Goal: Task Accomplishment & Management: Manage account settings

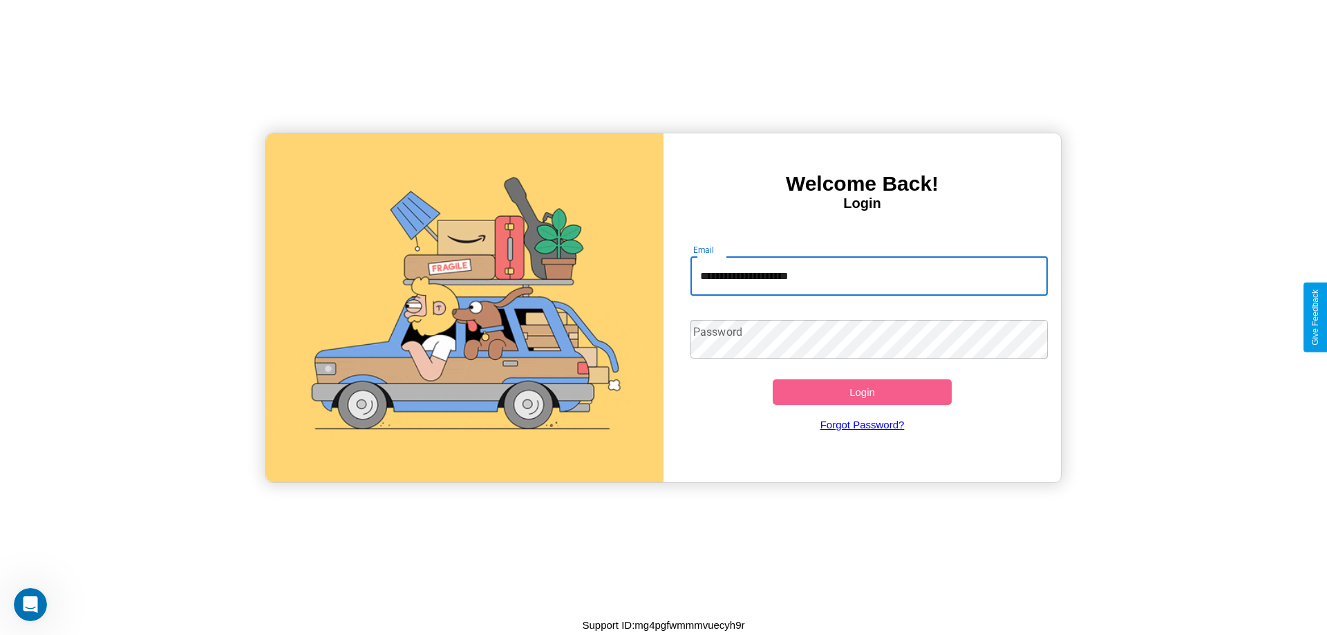
type input "**********"
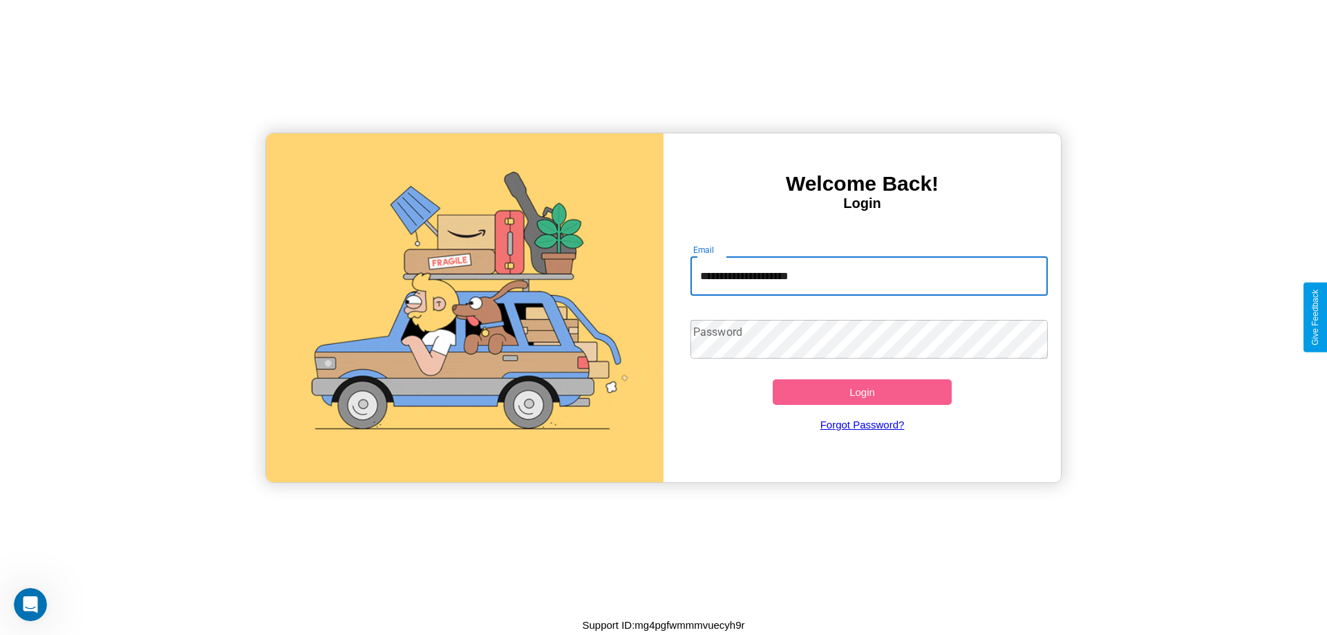
click at [862, 392] on button "Login" at bounding box center [862, 393] width 179 height 26
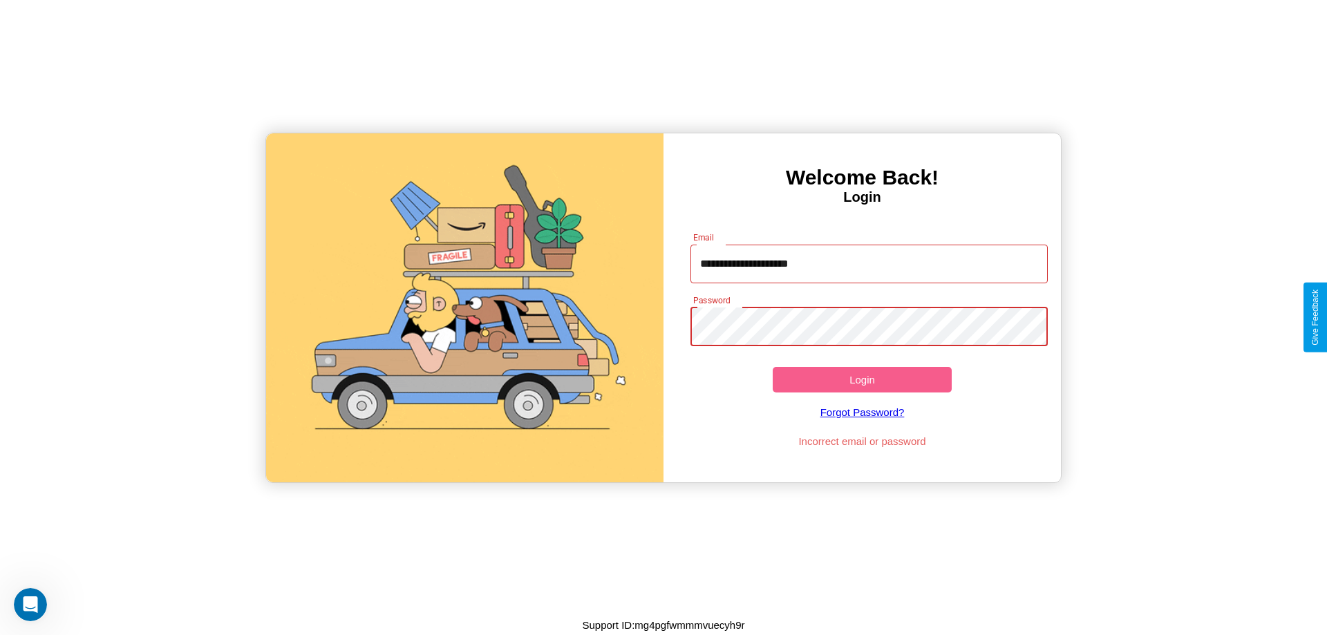
click at [862, 380] on button "Login" at bounding box center [862, 380] width 179 height 26
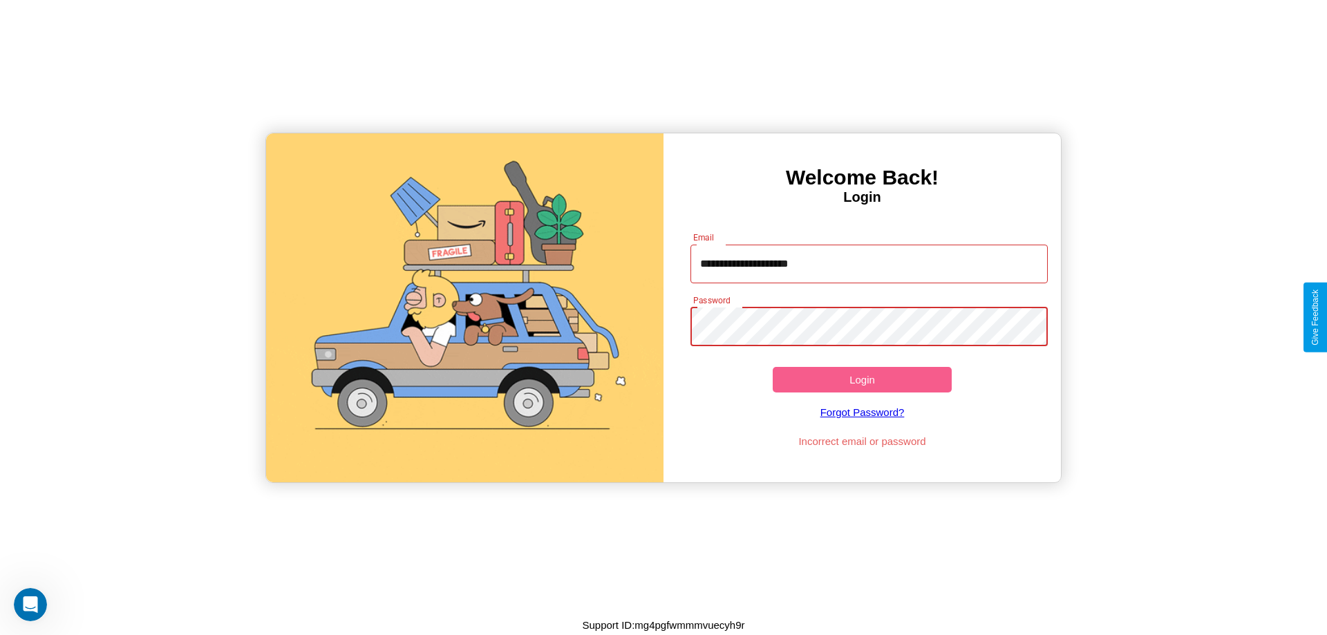
click at [862, 380] on button "Login" at bounding box center [862, 380] width 179 height 26
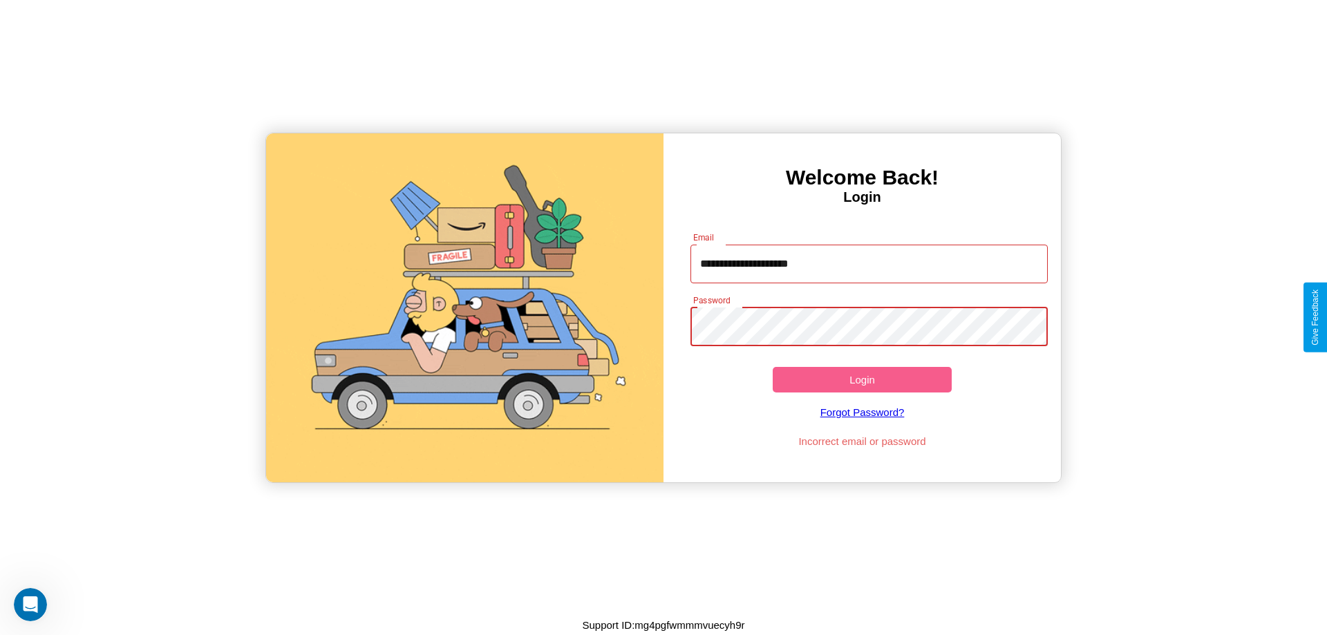
click at [862, 380] on button "Login" at bounding box center [862, 380] width 179 height 26
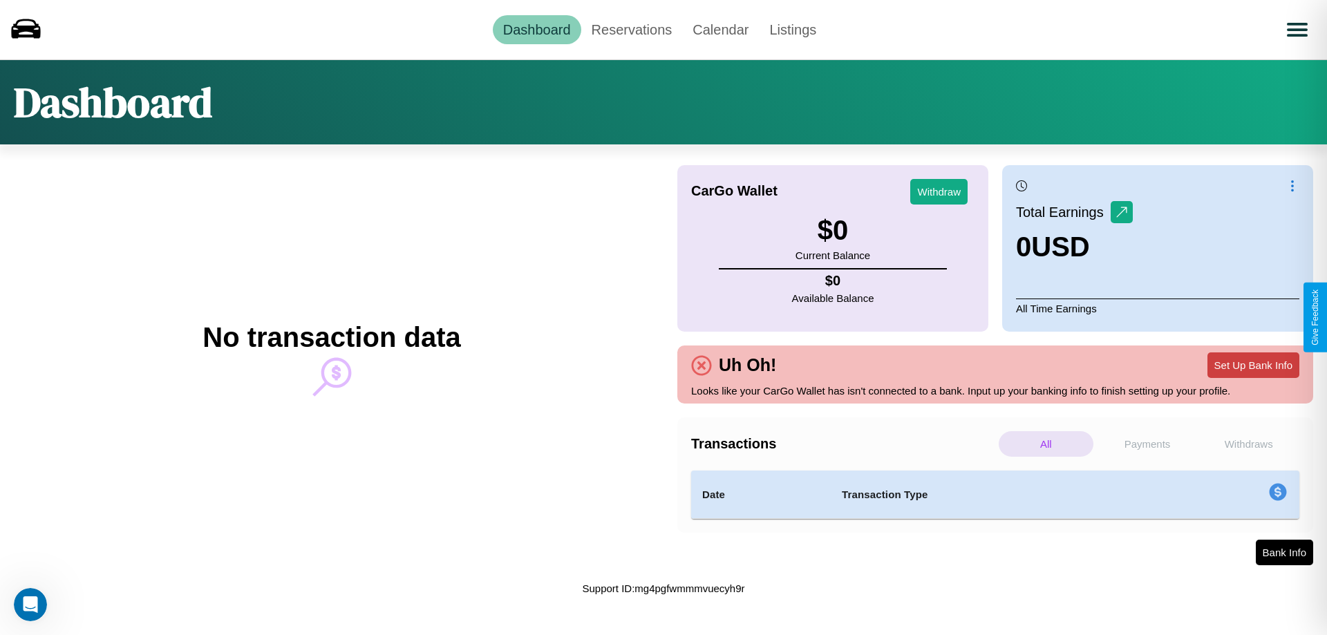
click at [1253, 365] on button "Set Up Bank Info" at bounding box center [1254, 366] width 92 height 26
